Goal: Transaction & Acquisition: Purchase product/service

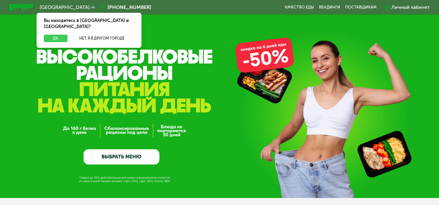
click at [58, 35] on button "Да" at bounding box center [55, 38] width 23 height 7
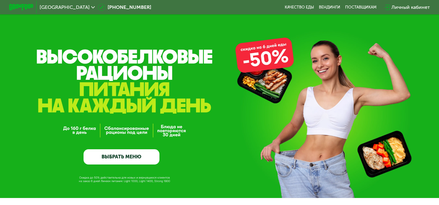
click at [124, 154] on link "ВЫБРАТЬ МЕНЮ" at bounding box center [122, 157] width 76 height 15
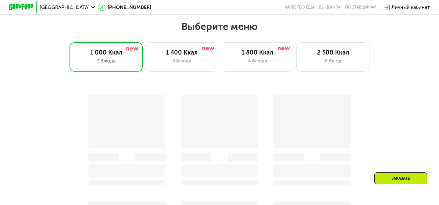
scroll to position [388, 0]
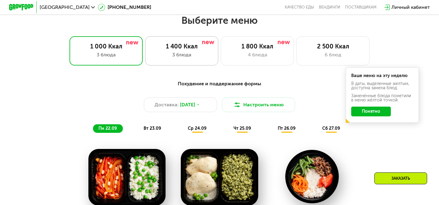
click at [200, 56] on div "3 блюда" at bounding box center [182, 54] width 60 height 7
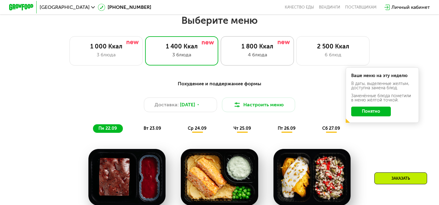
click at [247, 55] on div "4 блюда" at bounding box center [257, 54] width 60 height 7
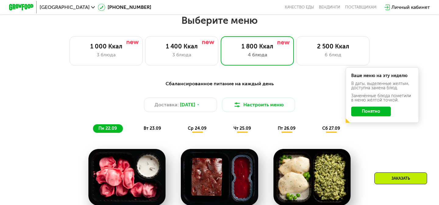
click at [375, 114] on button "Понятно" at bounding box center [372, 112] width 40 height 10
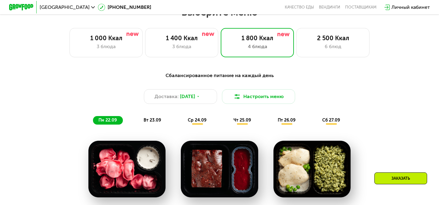
scroll to position [399, 0]
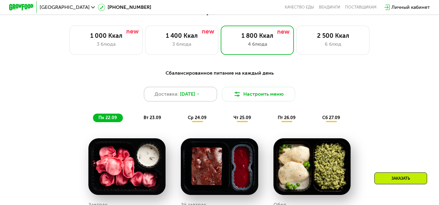
click at [205, 92] on div "Доставка: [DATE]" at bounding box center [180, 94] width 73 height 15
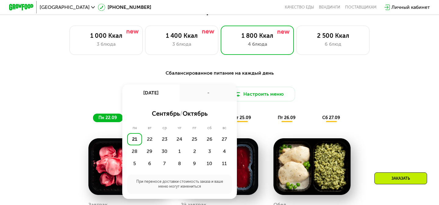
click at [207, 80] on div "Сбалансированное питание на каждый день Доставка: [DATE] сен, вс - сентябрь / о…" at bounding box center [219, 96] width 361 height 53
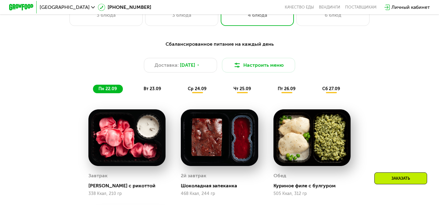
scroll to position [430, 0]
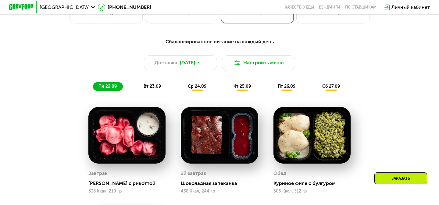
click at [153, 85] on span "вт 23.09" at bounding box center [152, 86] width 17 height 5
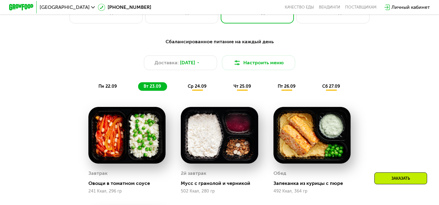
click at [195, 88] on span "ср 24.09" at bounding box center [197, 86] width 19 height 5
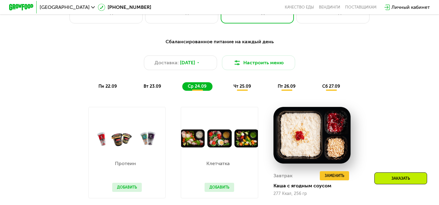
click at [232, 91] on div "чт 25.09" at bounding box center [242, 86] width 29 height 9
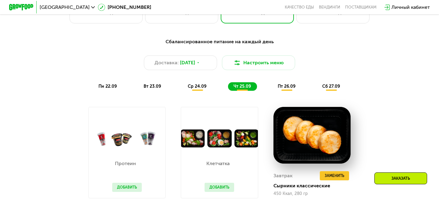
click at [291, 87] on span "пт 26.09" at bounding box center [287, 86] width 18 height 5
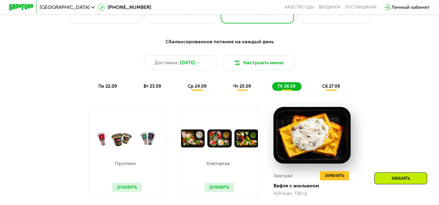
click at [330, 94] on div "Сбалансированное питание на каждый день Доставка: [DATE] Настроить меню пн 22.0…" at bounding box center [219, 64] width 369 height 60
click at [330, 90] on div "сб 27.09" at bounding box center [331, 86] width 29 height 9
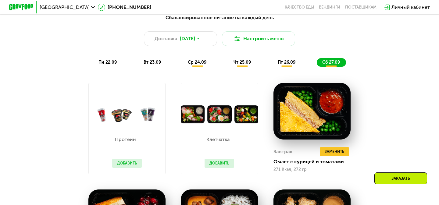
scroll to position [451, 0]
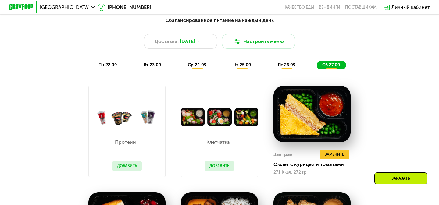
click at [107, 64] on span "пн 22.09" at bounding box center [108, 65] width 18 height 5
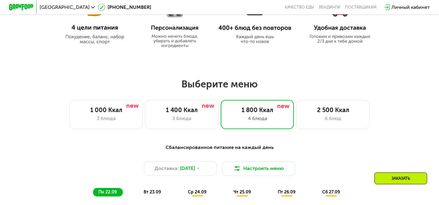
scroll to position [327, 0]
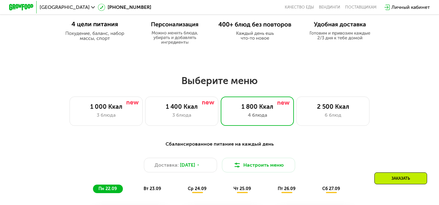
click at [175, 115] on div "3 блюда" at bounding box center [182, 115] width 60 height 7
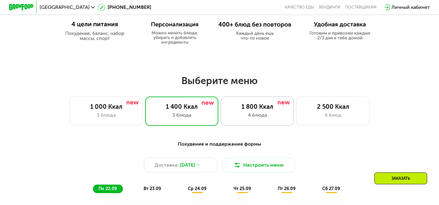
click at [240, 119] on div "1 800 Ккал 4 блюда" at bounding box center [257, 111] width 73 height 29
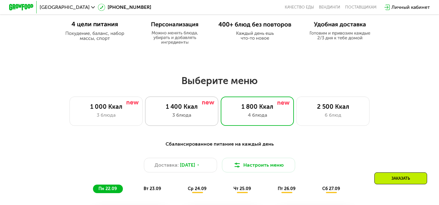
click at [200, 114] on div "3 блюда" at bounding box center [182, 115] width 60 height 7
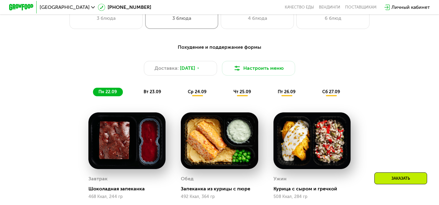
scroll to position [438, 0]
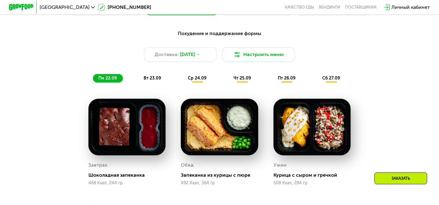
click at [154, 78] on span "вт 23.09" at bounding box center [152, 78] width 17 height 5
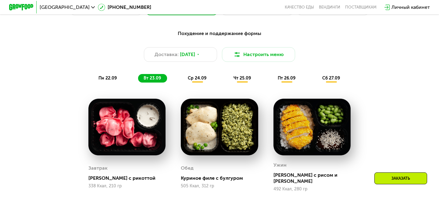
click at [192, 78] on span "ср 24.09" at bounding box center [197, 78] width 19 height 5
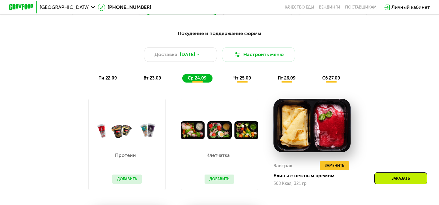
click at [239, 83] on div "Похудение и поддержание формы Доставка: [DATE] Настроить меню пн 22.09 вт 23.09…" at bounding box center [219, 56] width 369 height 60
click at [200, 55] on icon at bounding box center [199, 55] width 4 height 4
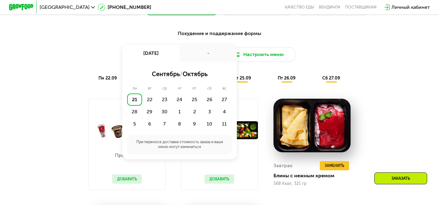
click at [131, 99] on div "21" at bounding box center [134, 100] width 15 height 12
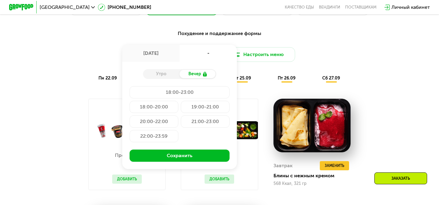
click at [193, 74] on div "Вечер" at bounding box center [198, 74] width 37 height 9
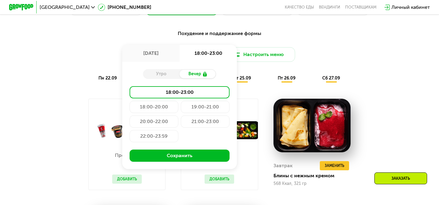
click at [168, 73] on div "Утро" at bounding box center [161, 74] width 37 height 9
click at [197, 70] on div "Вечер" at bounding box center [198, 74] width 37 height 9
click at [161, 56] on div "[DATE]" at bounding box center [150, 53] width 57 height 17
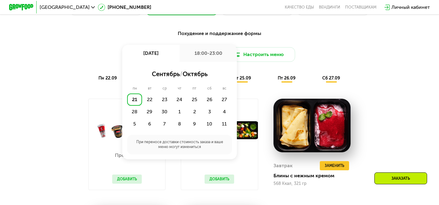
click at [295, 61] on div "Доставка: [DATE] сен, вс 18:00-23:00 сентябрь / октябрь пн вт ср чт пт сб вс 21…" at bounding box center [219, 54] width 361 height 15
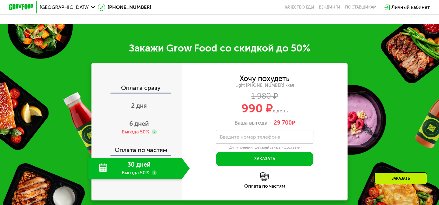
scroll to position [751, 0]
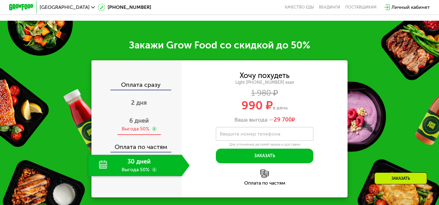
click at [141, 126] on div "Выгода 50%" at bounding box center [136, 129] width 28 height 7
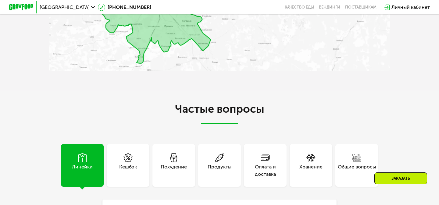
scroll to position [1638, 0]
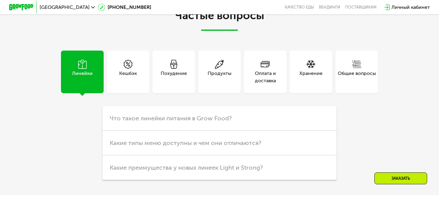
click at [175, 70] on div "Похудение" at bounding box center [174, 77] width 26 height 15
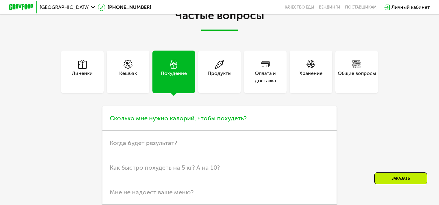
click at [179, 117] on span "Сколько мне нужно калорий, чтобы похудеть?" at bounding box center [178, 118] width 137 height 7
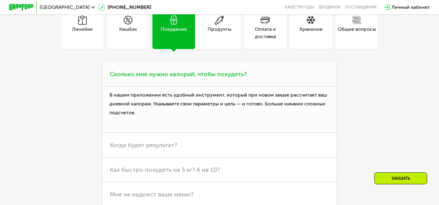
scroll to position [1683, 0]
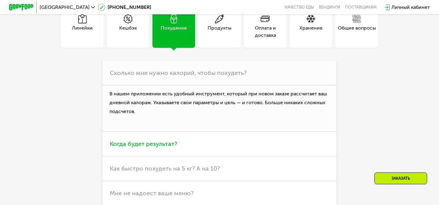
click at [166, 146] on span "Когда будет результат?" at bounding box center [143, 143] width 67 height 7
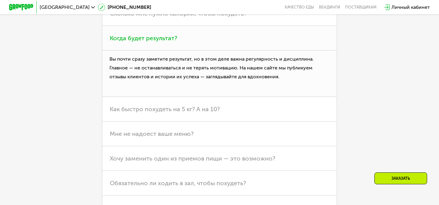
scroll to position [1774, 0]
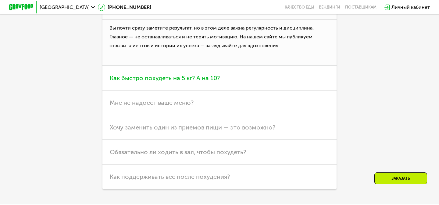
click at [185, 83] on h3 "Как быстро похудеть на 5 кг? А на 10?" at bounding box center [220, 78] width 234 height 25
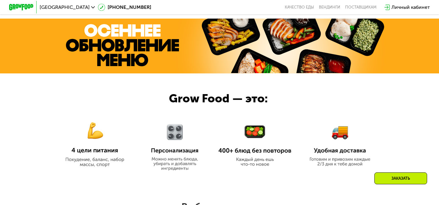
scroll to position [112, 0]
